Goal: Information Seeking & Learning: Learn about a topic

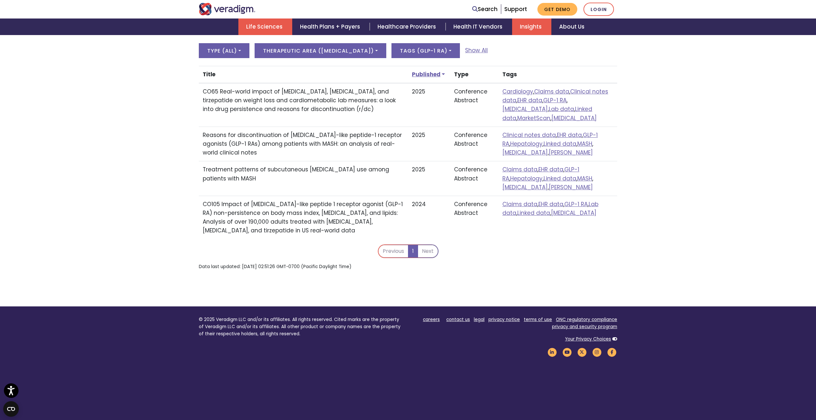
click at [252, 27] on link "Life Sciences" at bounding box center [265, 26] width 54 height 17
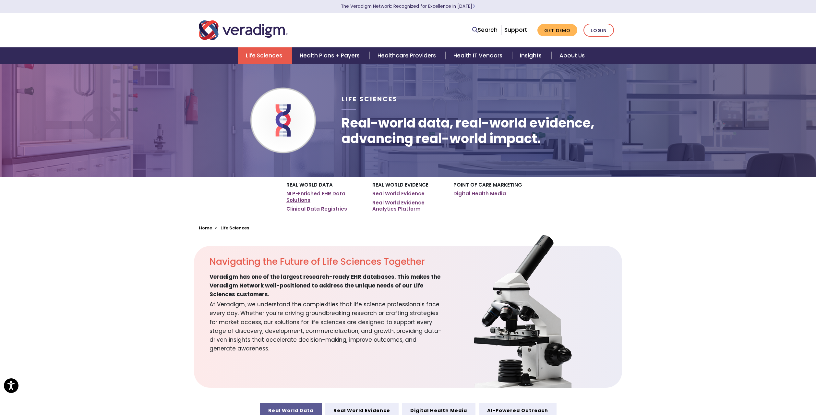
click at [308, 196] on link "NLP-Enriched EHR Data Solutions" at bounding box center [324, 196] width 76 height 13
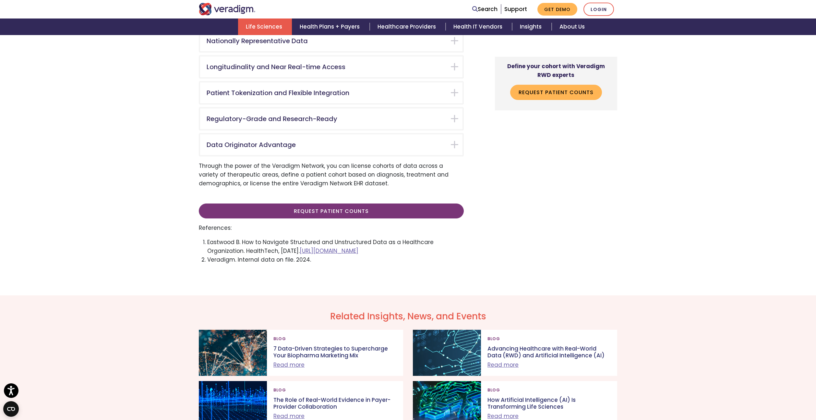
scroll to position [1338, 0]
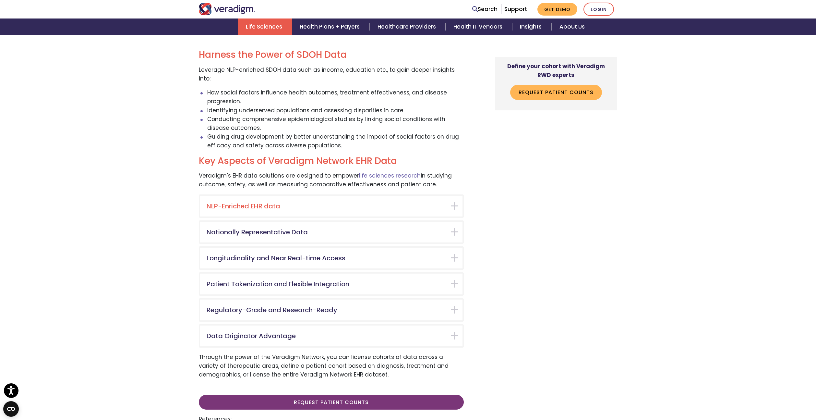
click at [279, 202] on h5 "NLP-Enriched EHR data" at bounding box center [327, 206] width 240 height 8
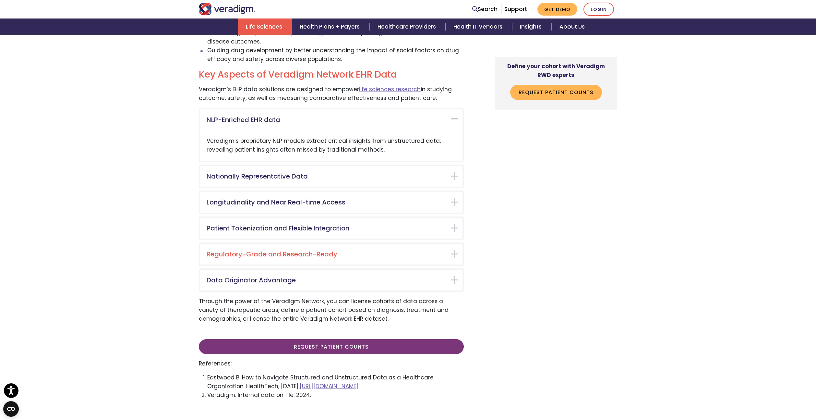
scroll to position [1469, 0]
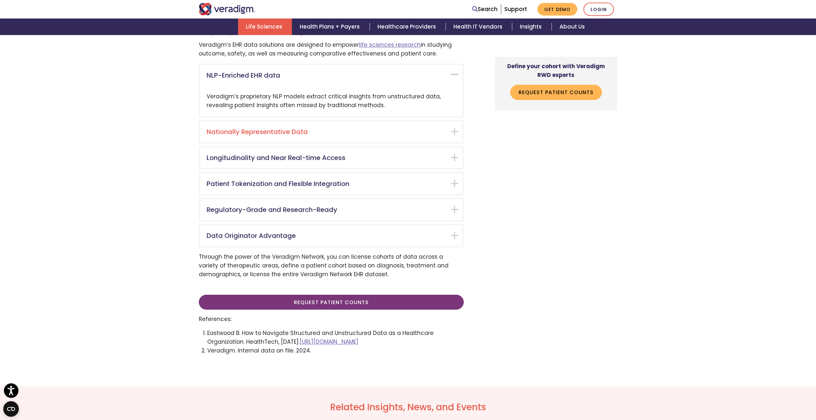
click at [305, 121] on div "Nationally Representative Data" at bounding box center [331, 131] width 262 height 21
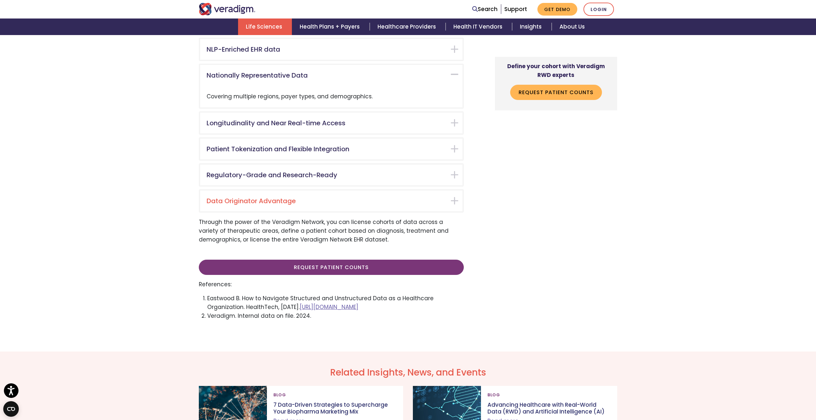
click at [319, 197] on h5 "Data Originator Advantage" at bounding box center [327, 201] width 240 height 8
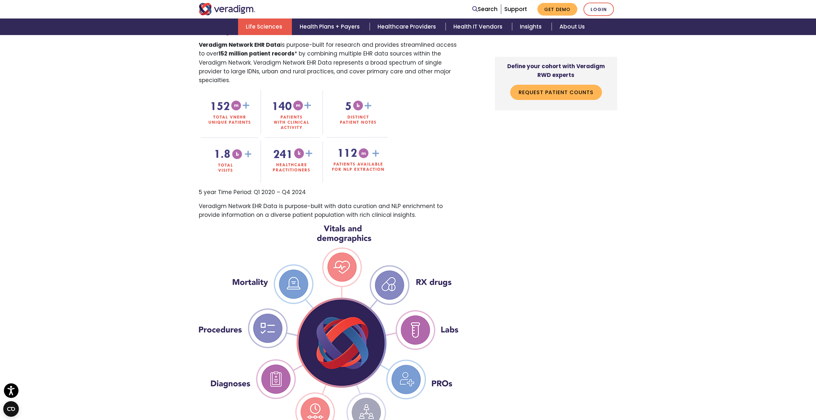
scroll to position [443, 0]
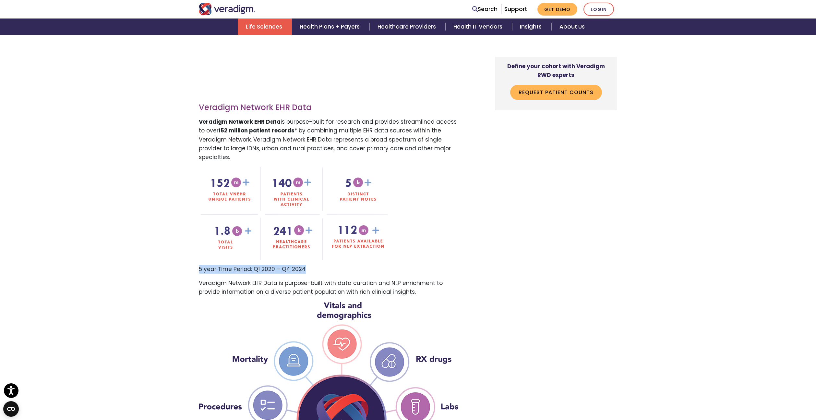
drag, startPoint x: 304, startPoint y: 260, endPoint x: 200, endPoint y: 256, distance: 103.5
click at [200, 265] on p "5 year Time Period: Q1 2020 – Q4 2024" at bounding box center [331, 269] width 265 height 9
copy p "5 year Time Period: Q1 2020 – Q4 2024"
